Goal: Task Accomplishment & Management: Use online tool/utility

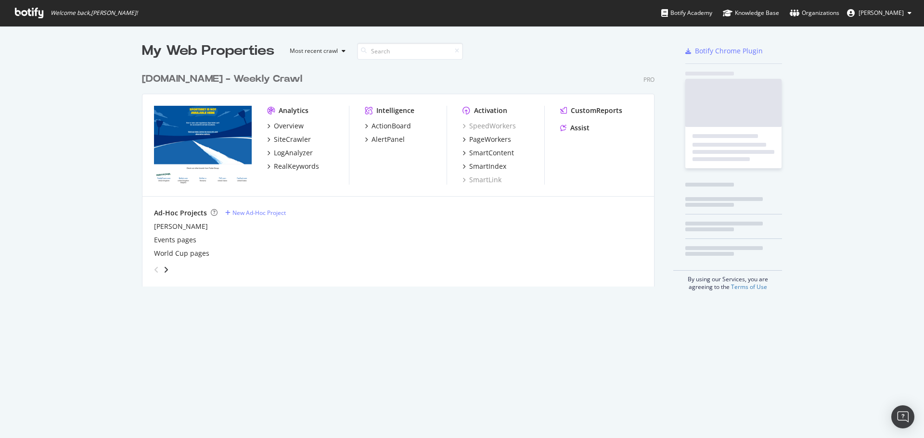
scroll to position [219, 513]
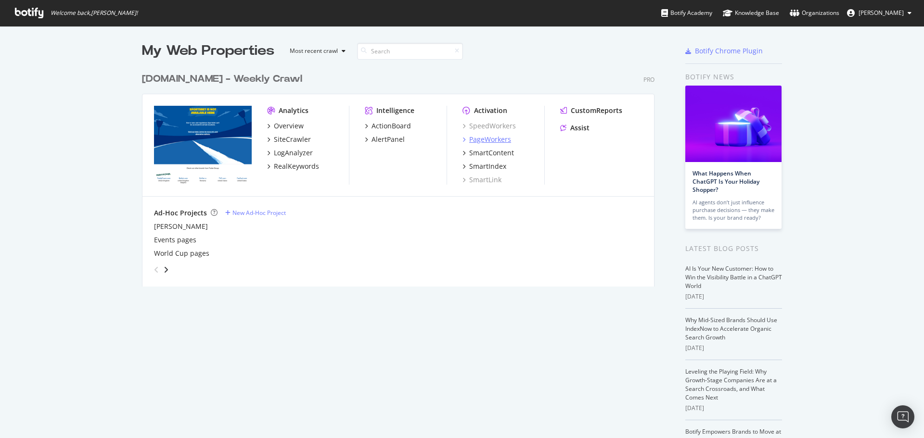
click at [492, 142] on div "PageWorkers" at bounding box center [490, 140] width 42 height 10
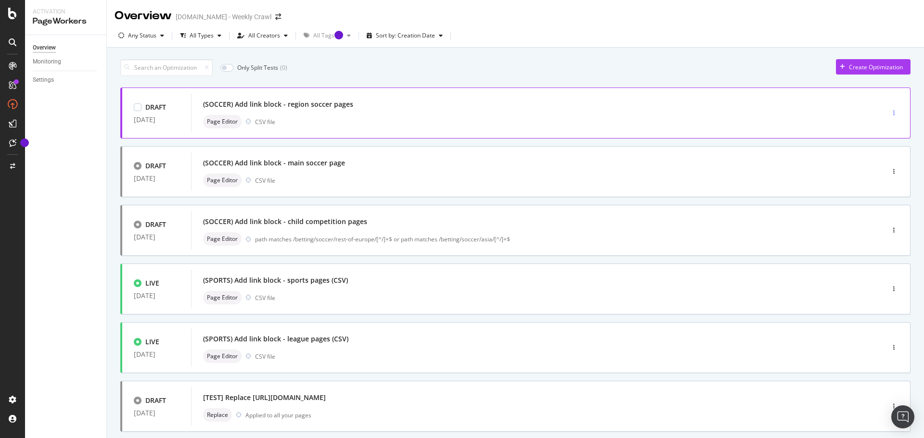
click at [893, 113] on icon "button" at bounding box center [893, 113] width 1 height 6
click at [272, 107] on div "(SOCCER) Add link block - region soccer pages" at bounding box center [278, 105] width 150 height 10
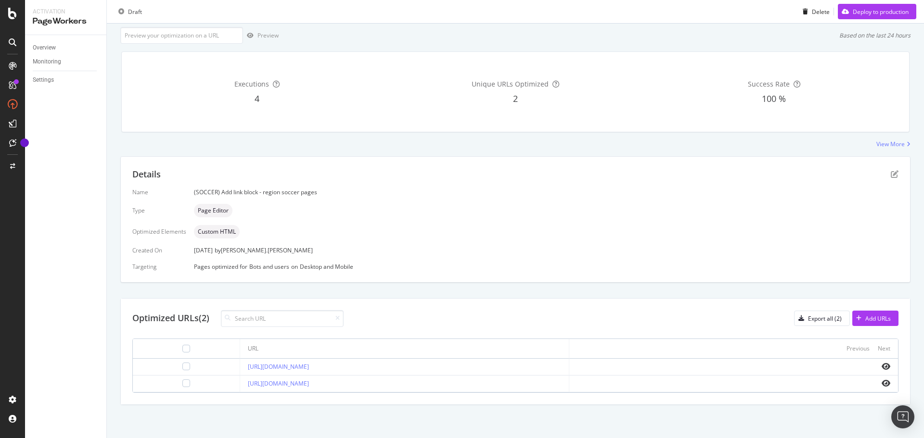
scroll to position [58, 0]
click at [881, 367] on icon "eye" at bounding box center [885, 366] width 9 height 8
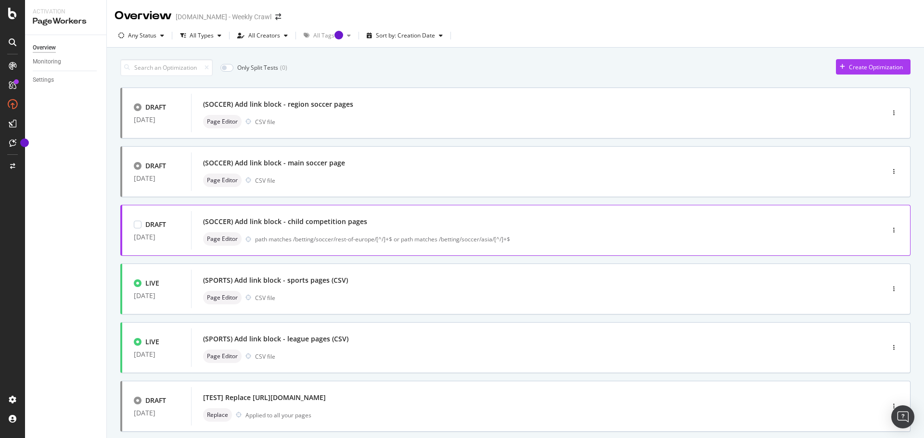
click at [322, 219] on div "(SOCCER) Add link block - child competition pages" at bounding box center [285, 222] width 164 height 10
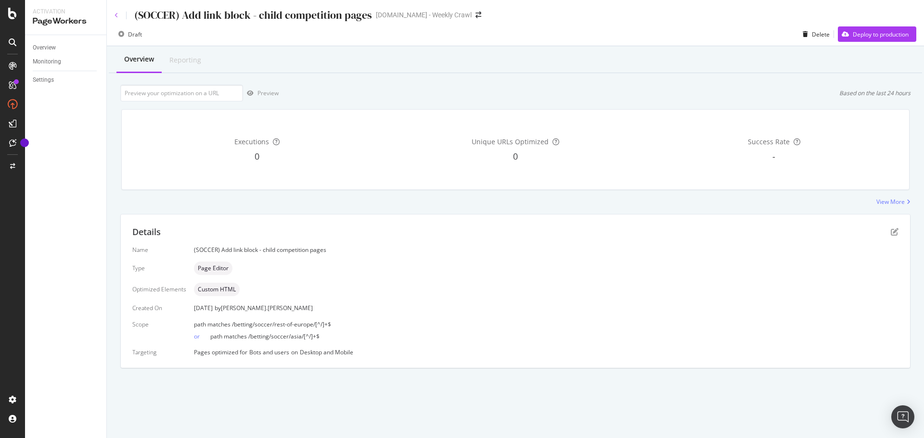
click at [117, 14] on icon at bounding box center [116, 16] width 4 height 6
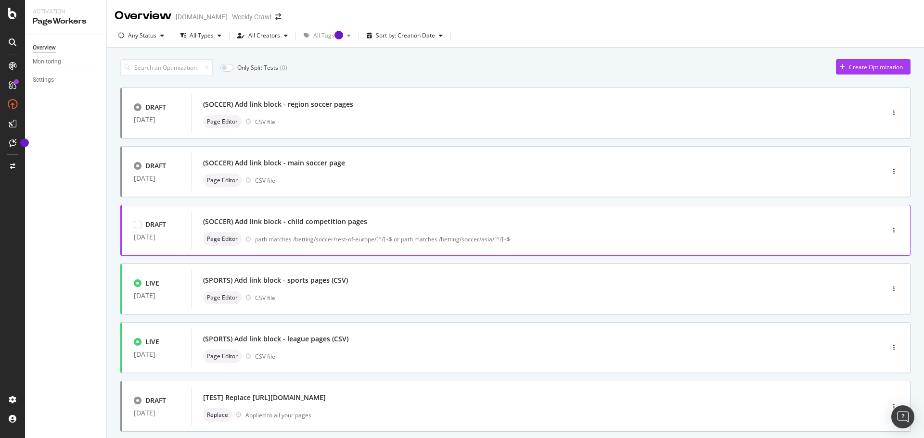
click at [304, 222] on div "(SOCCER) Add link block - child competition pages" at bounding box center [285, 222] width 164 height 10
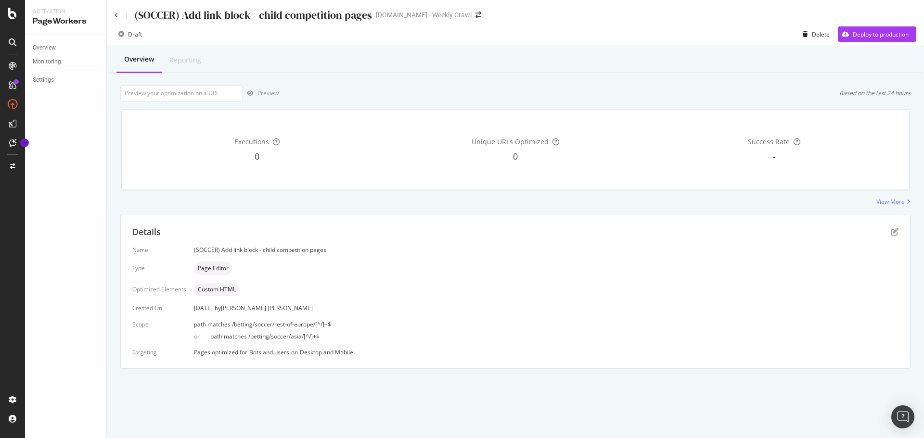
click at [114, 13] on div "(SOCCER) Add link block - child competition pages Sportsbet.com.au - Weekly Cra…" at bounding box center [515, 11] width 817 height 23
click at [115, 16] on icon at bounding box center [116, 16] width 4 height 6
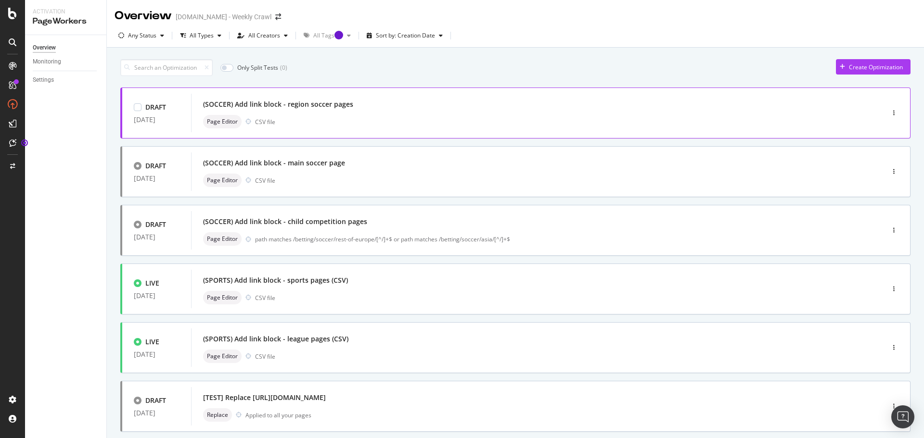
click at [360, 105] on div "(SOCCER) Add link block - region soccer pages" at bounding box center [523, 104] width 640 height 13
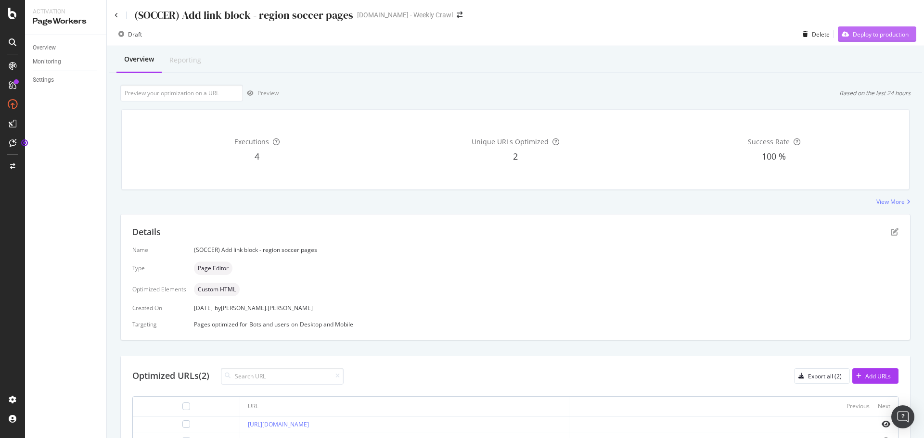
click at [864, 37] on div "Deploy to production" at bounding box center [880, 34] width 56 height 8
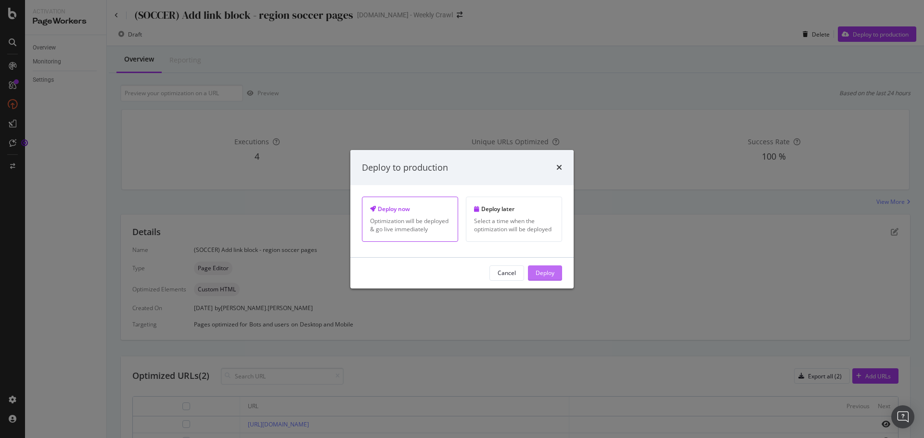
click at [547, 272] on div "Deploy" at bounding box center [544, 273] width 19 height 8
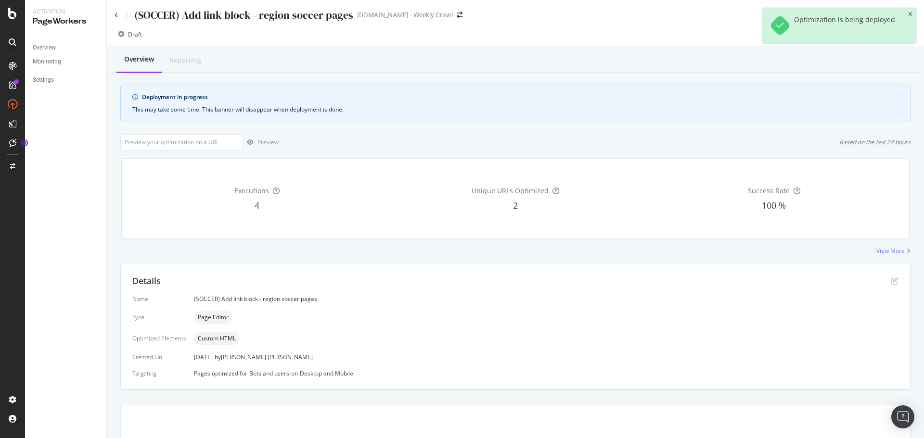
click at [114, 15] on div "(SOCCER) Add link block - region soccer pages Sportsbet.com.au - Weekly Crawl" at bounding box center [515, 11] width 817 height 23
click at [116, 16] on icon at bounding box center [116, 16] width 4 height 6
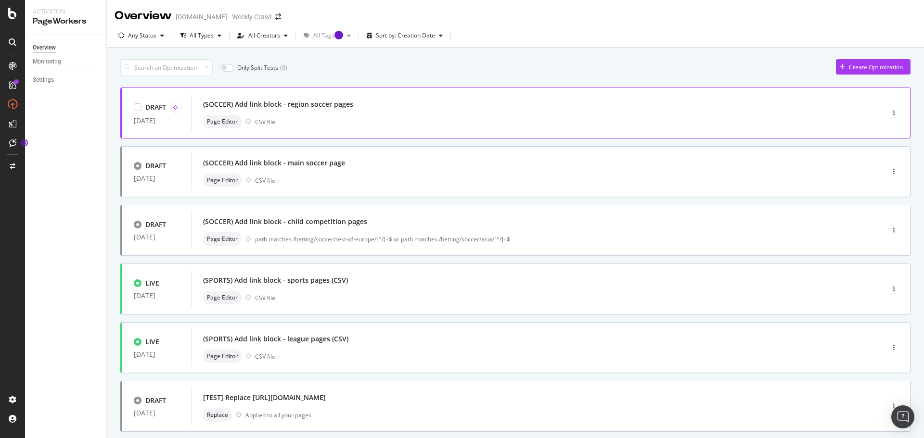
click at [699, 104] on div "(SOCCER) Add link block - region soccer pages" at bounding box center [523, 104] width 640 height 13
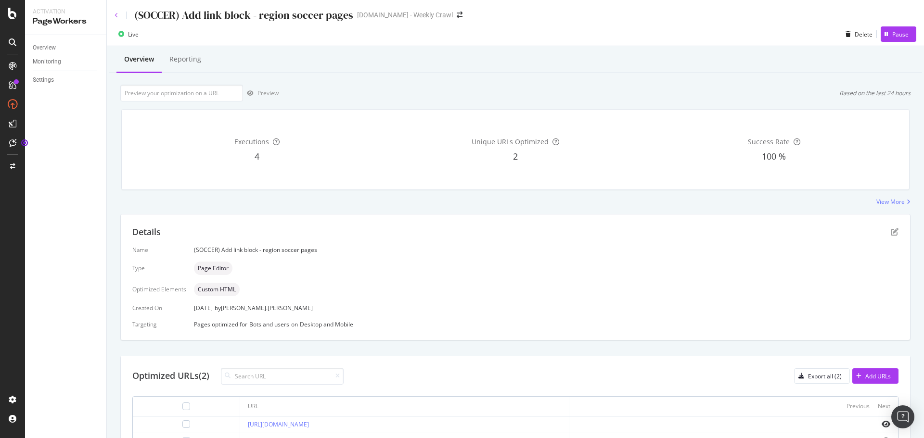
click at [117, 13] on icon at bounding box center [116, 16] width 4 height 6
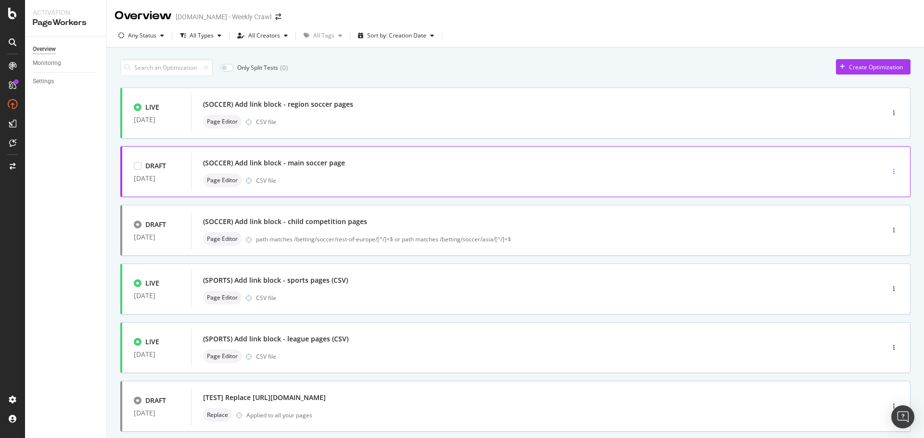
click at [889, 168] on div "button" at bounding box center [893, 172] width 9 height 14
click at [795, 169] on div "(SOCCER) Add link block - main soccer page" at bounding box center [523, 162] width 640 height 13
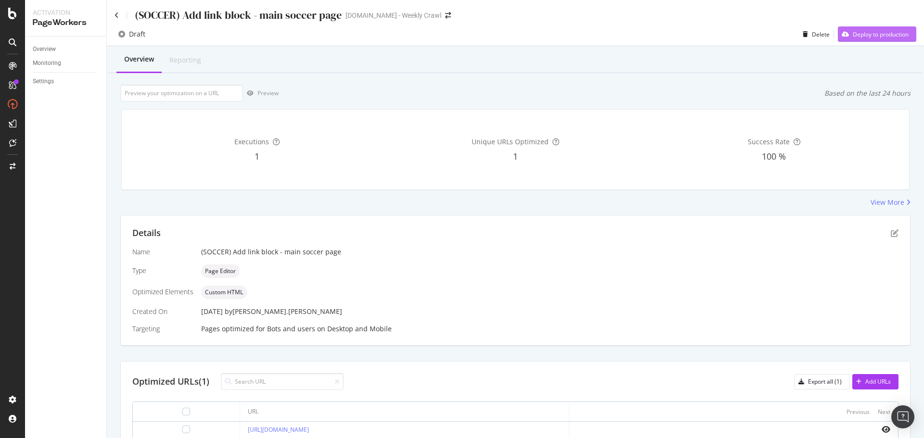
click at [870, 32] on div "Deploy to production" at bounding box center [880, 34] width 56 height 8
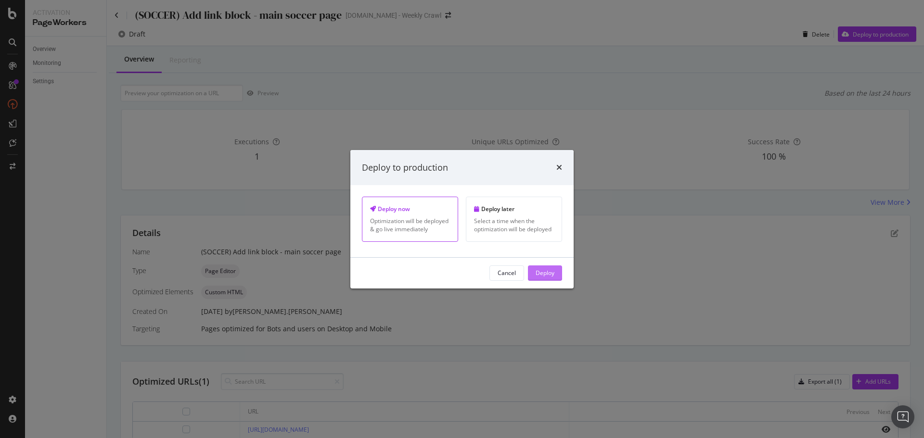
click at [551, 273] on div "Deploy" at bounding box center [544, 273] width 19 height 8
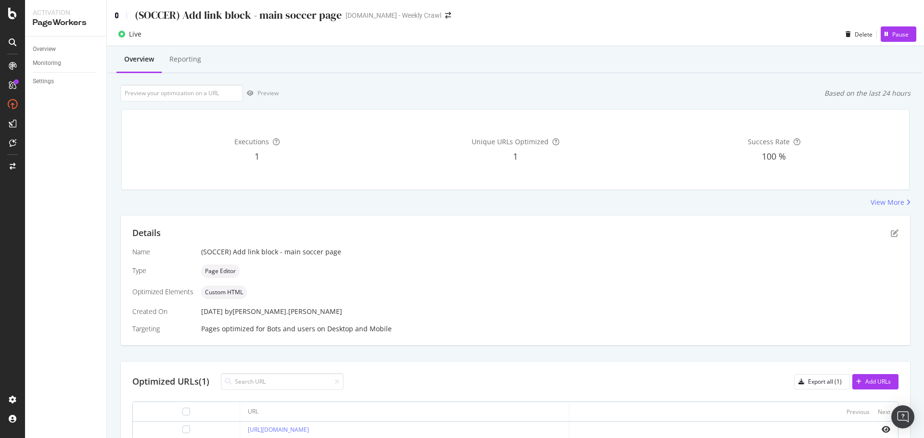
click at [118, 14] on icon at bounding box center [116, 15] width 4 height 7
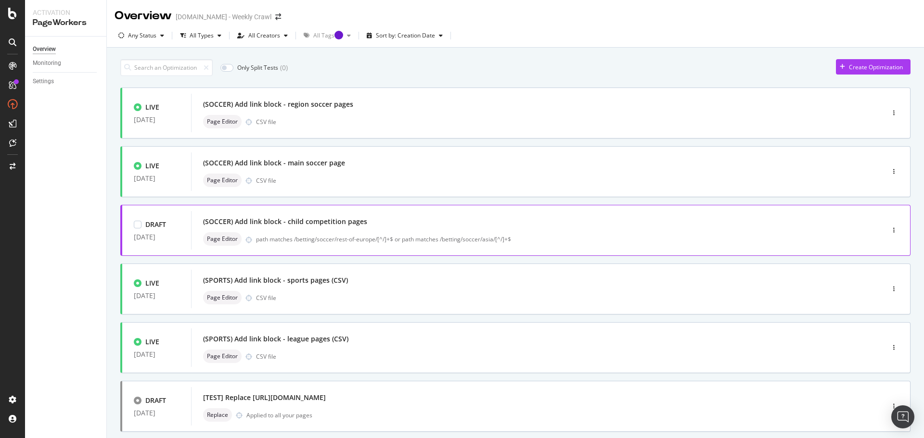
click at [326, 219] on div "(SOCCER) Add link block - child competition pages" at bounding box center [285, 222] width 164 height 10
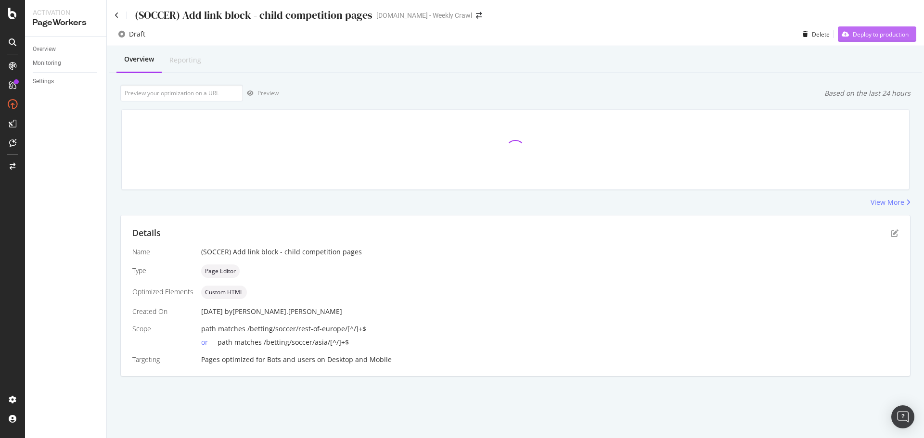
click at [869, 31] on div "Deploy to production" at bounding box center [880, 34] width 56 height 8
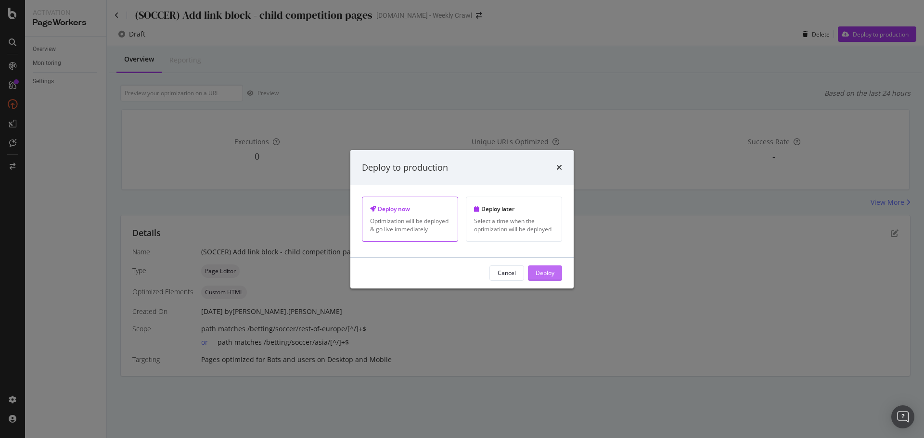
click at [542, 268] on div "Deploy" at bounding box center [544, 273] width 19 height 14
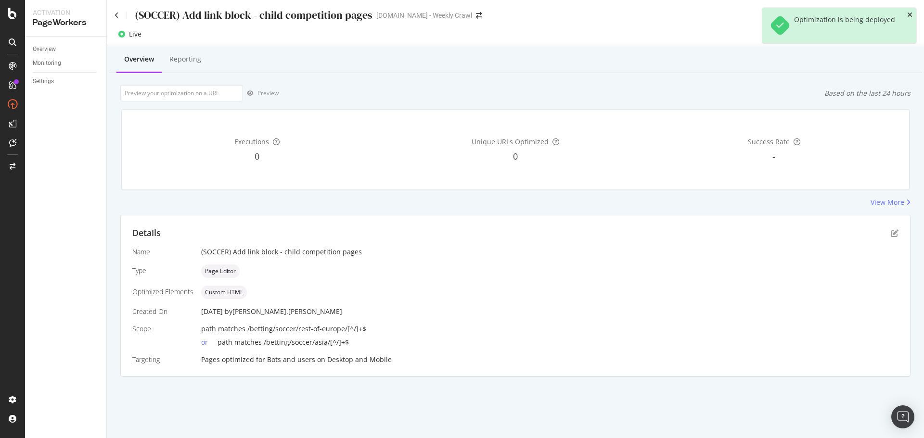
click at [910, 14] on icon "close toast" at bounding box center [909, 15] width 5 height 7
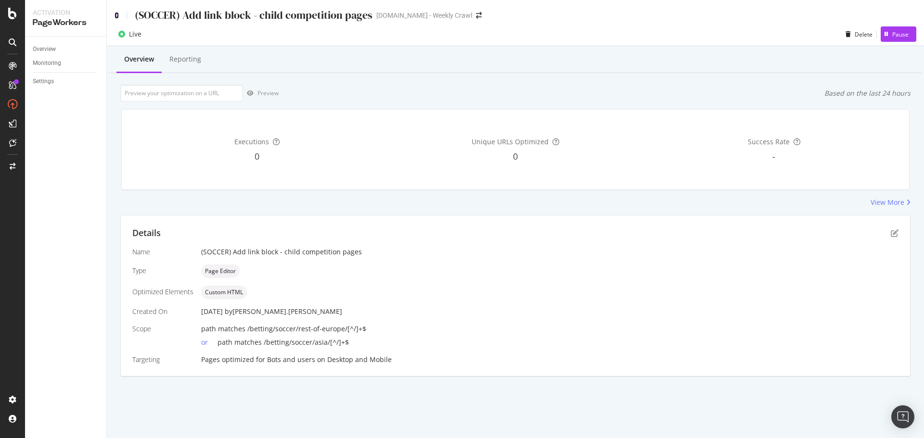
click at [116, 15] on icon at bounding box center [116, 15] width 4 height 7
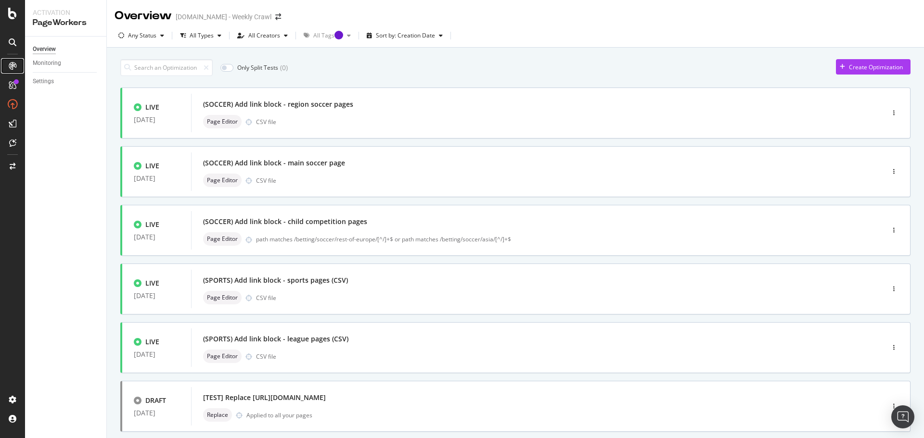
click at [13, 69] on icon at bounding box center [13, 66] width 8 height 8
